Goal: Entertainment & Leisure: Consume media (video, audio)

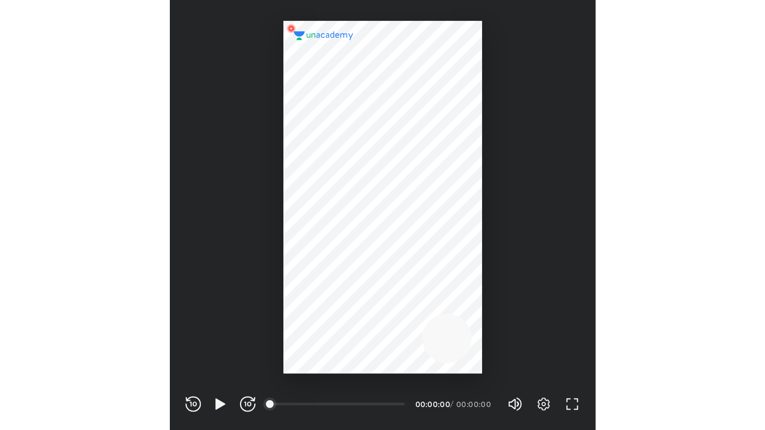
scroll to position [330, 327]
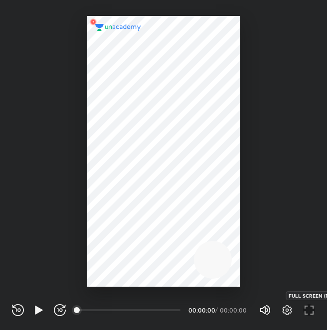
click at [305, 309] on icon "button" at bounding box center [309, 310] width 12 height 12
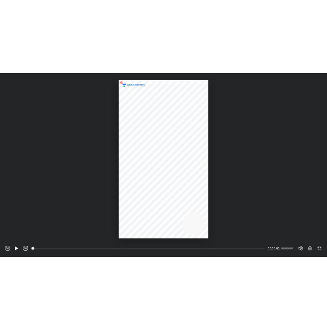
scroll to position [430, 765]
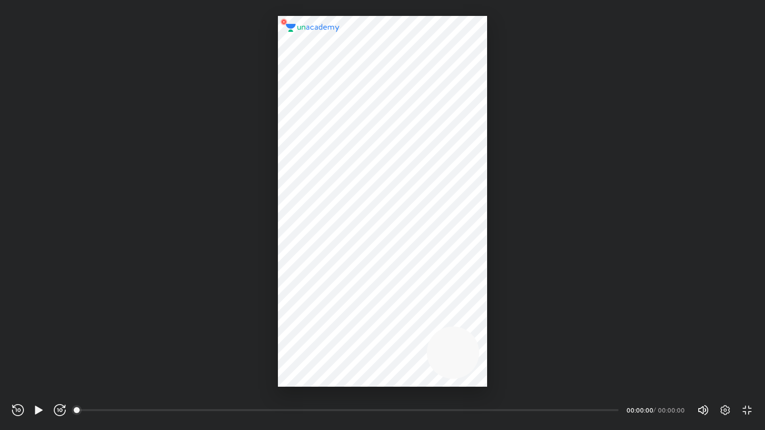
click at [317, 263] on div at bounding box center [382, 201] width 209 height 371
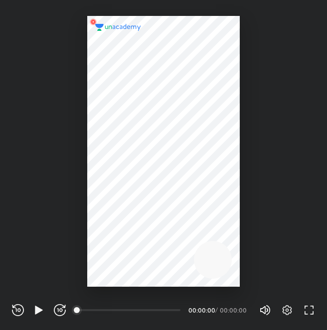
scroll to position [330, 327]
click at [33, 312] on icon "button" at bounding box center [39, 310] width 12 height 12
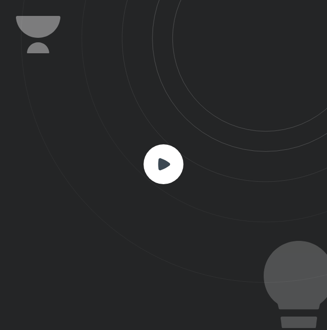
click at [175, 169] on rect at bounding box center [163, 164] width 40 height 40
click at [159, 153] on rect at bounding box center [163, 164] width 40 height 40
click at [166, 162] on icon at bounding box center [164, 164] width 12 height 12
click at [163, 158] on rect at bounding box center [163, 164] width 40 height 40
click at [231, 254] on icon at bounding box center [174, 141] width 306 height 283
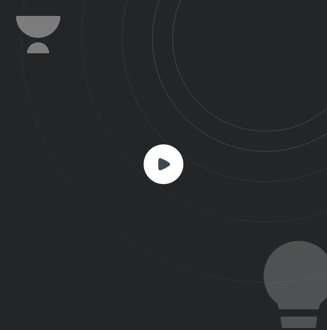
click at [231, 254] on icon at bounding box center [174, 141] width 306 height 283
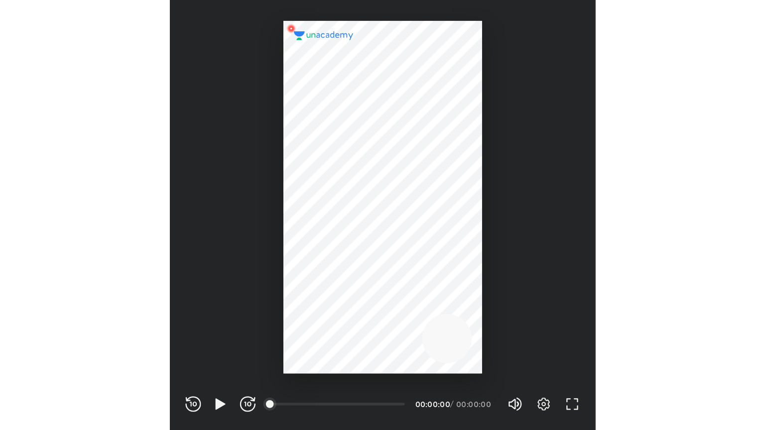
scroll to position [330, 327]
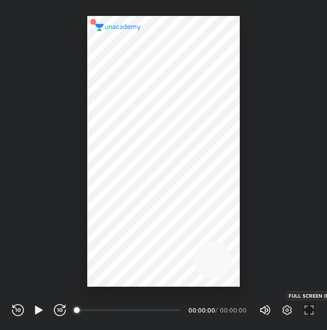
click at [311, 305] on icon "button" at bounding box center [309, 310] width 12 height 12
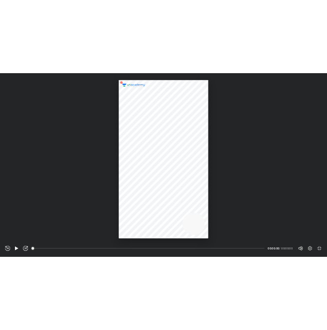
scroll to position [430, 765]
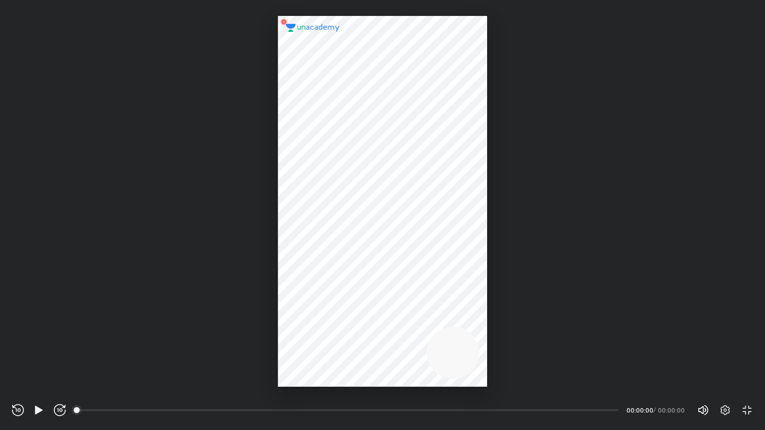
click at [326, 251] on div at bounding box center [382, 201] width 209 height 371
click at [30, 330] on div "REWIND (J) PLAY (K) FORWARD (L)" at bounding box center [39, 410] width 54 height 12
click at [34, 330] on icon "button" at bounding box center [39, 410] width 12 height 12
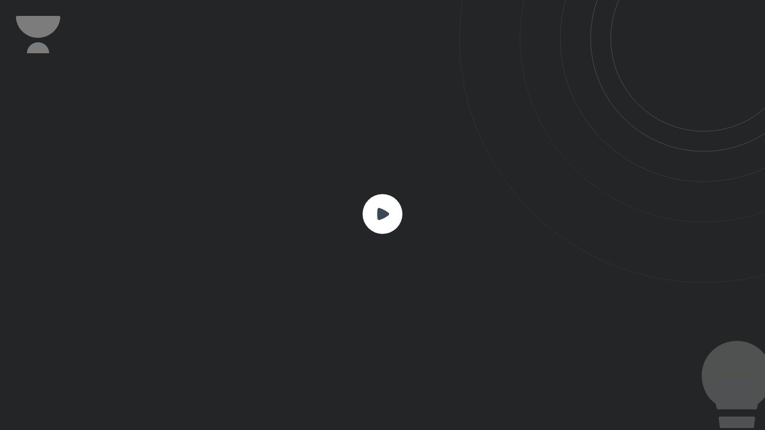
click at [326, 220] on rect at bounding box center [383, 214] width 40 height 40
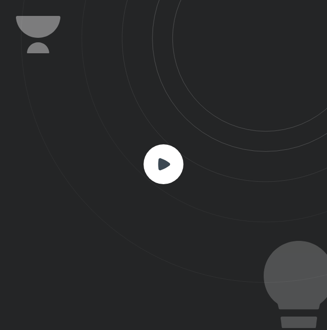
scroll to position [330, 327]
